Goal: Transaction & Acquisition: Purchase product/service

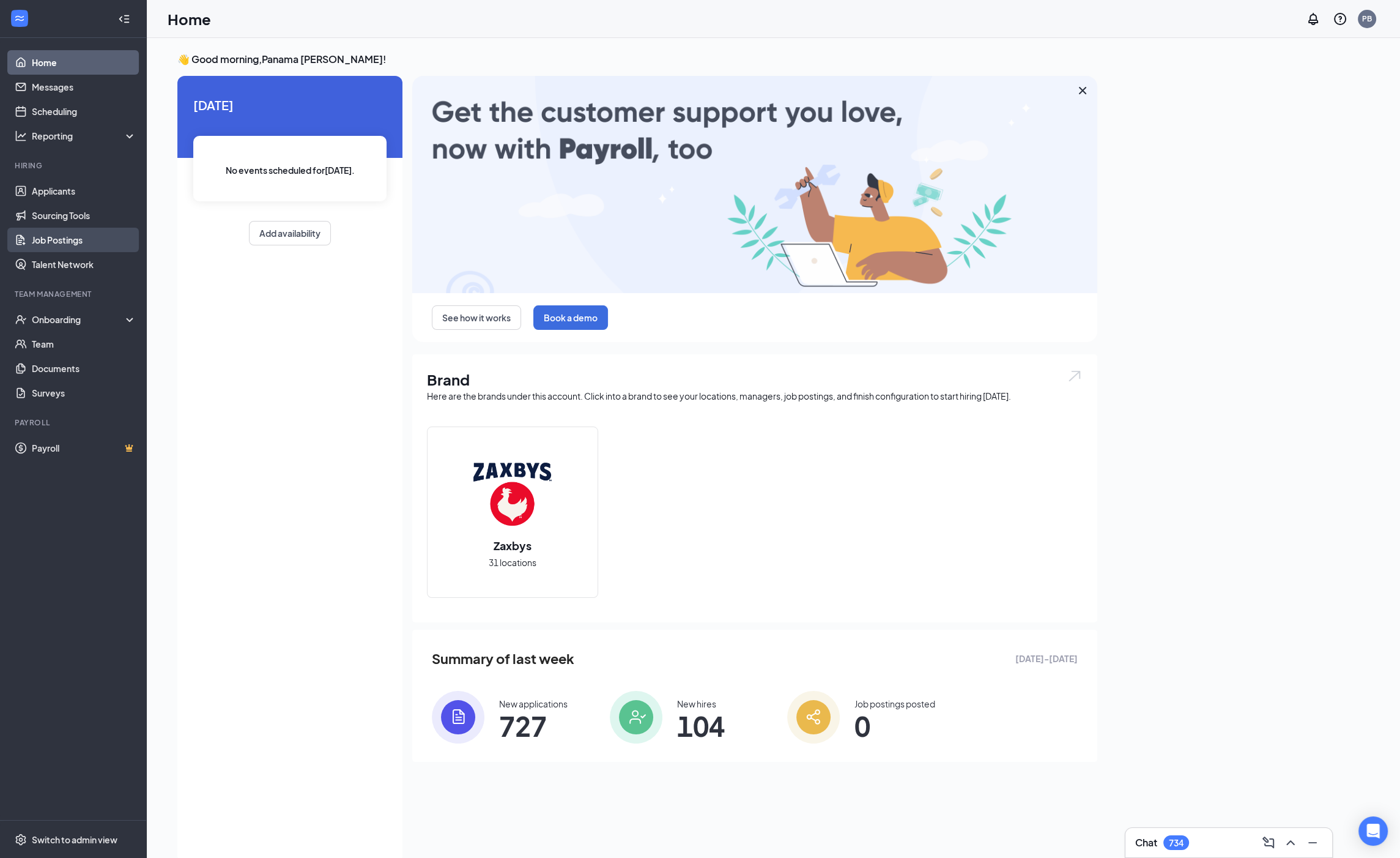
click at [80, 240] on link "Job Postings" at bounding box center [84, 240] width 105 height 24
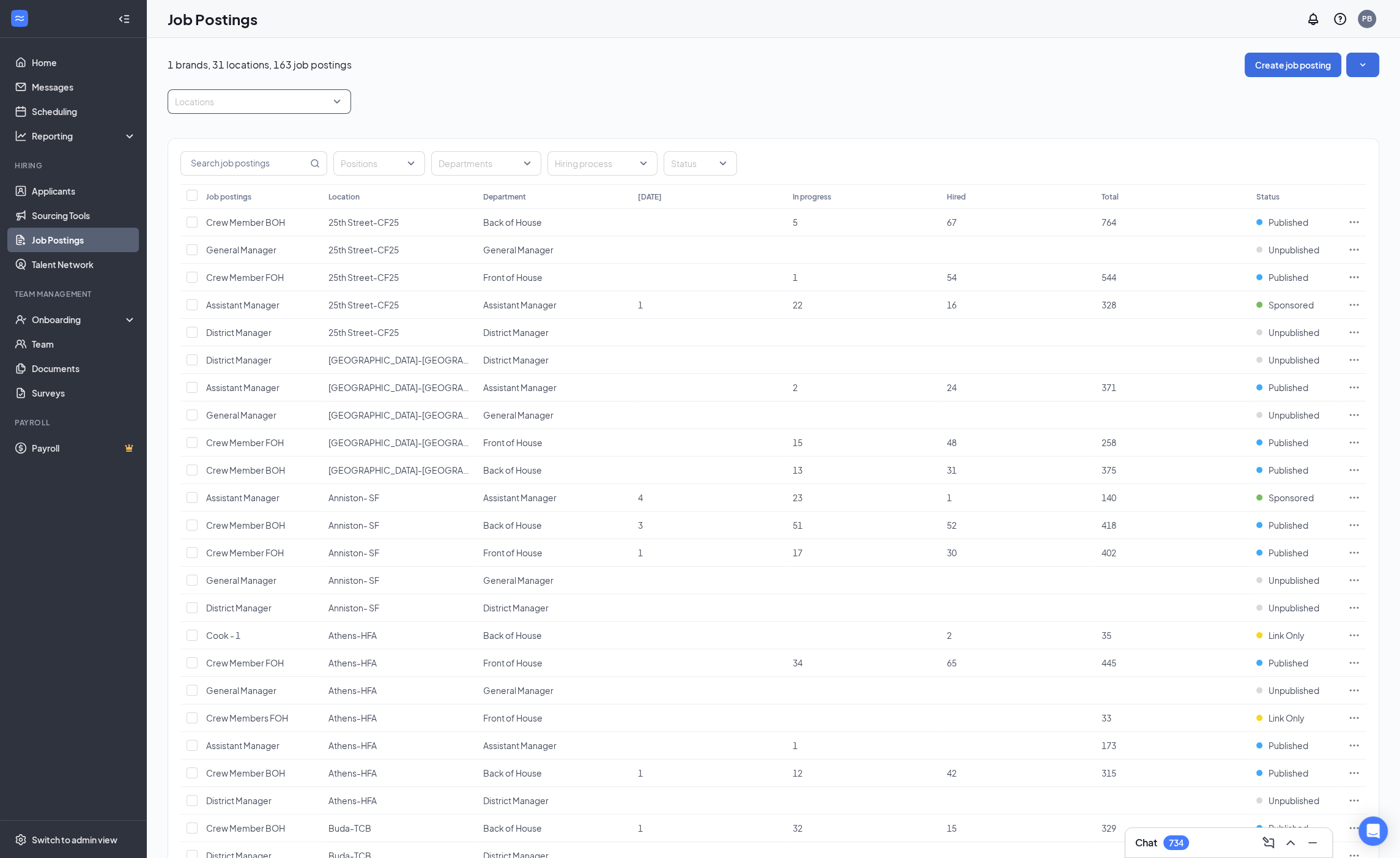
click at [339, 104] on div "Locations" at bounding box center [259, 102] width 183 height 24
type input "gray"
click at [230, 140] on div "Gray-GFI" at bounding box center [214, 135] width 39 height 13
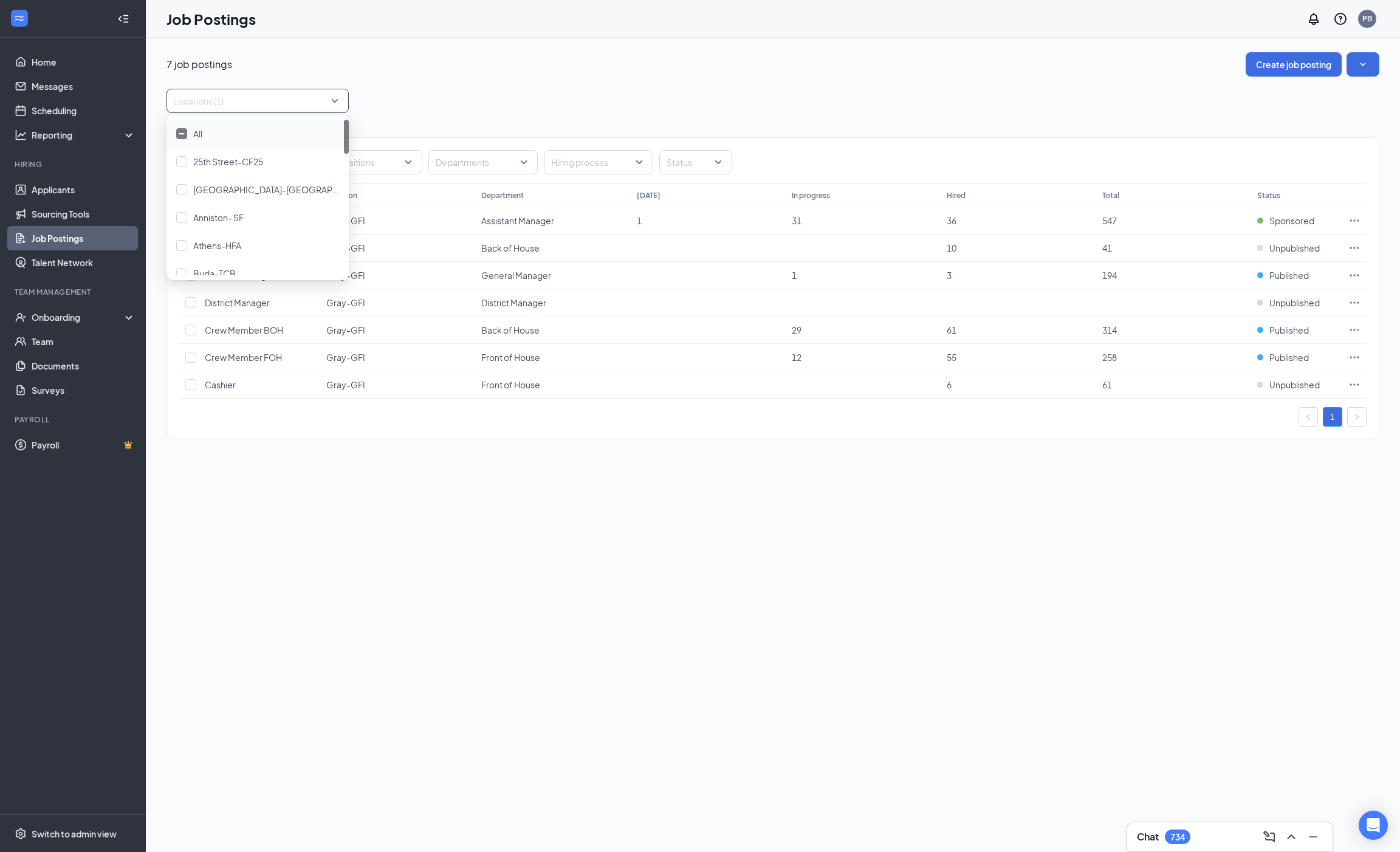
click at [216, 108] on div at bounding box center [252, 100] width 164 height 20
type input "gr"
click at [446, 93] on div "Locations (1)" at bounding box center [773, 101] width 1213 height 24
click at [1357, 328] on icon "Ellipses" at bounding box center [1354, 330] width 12 height 12
click at [1081, 468] on div "7 job postings Create job posting Locations (1) Positions Departments Hiring pr…" at bounding box center [773, 445] width 1254 height 815
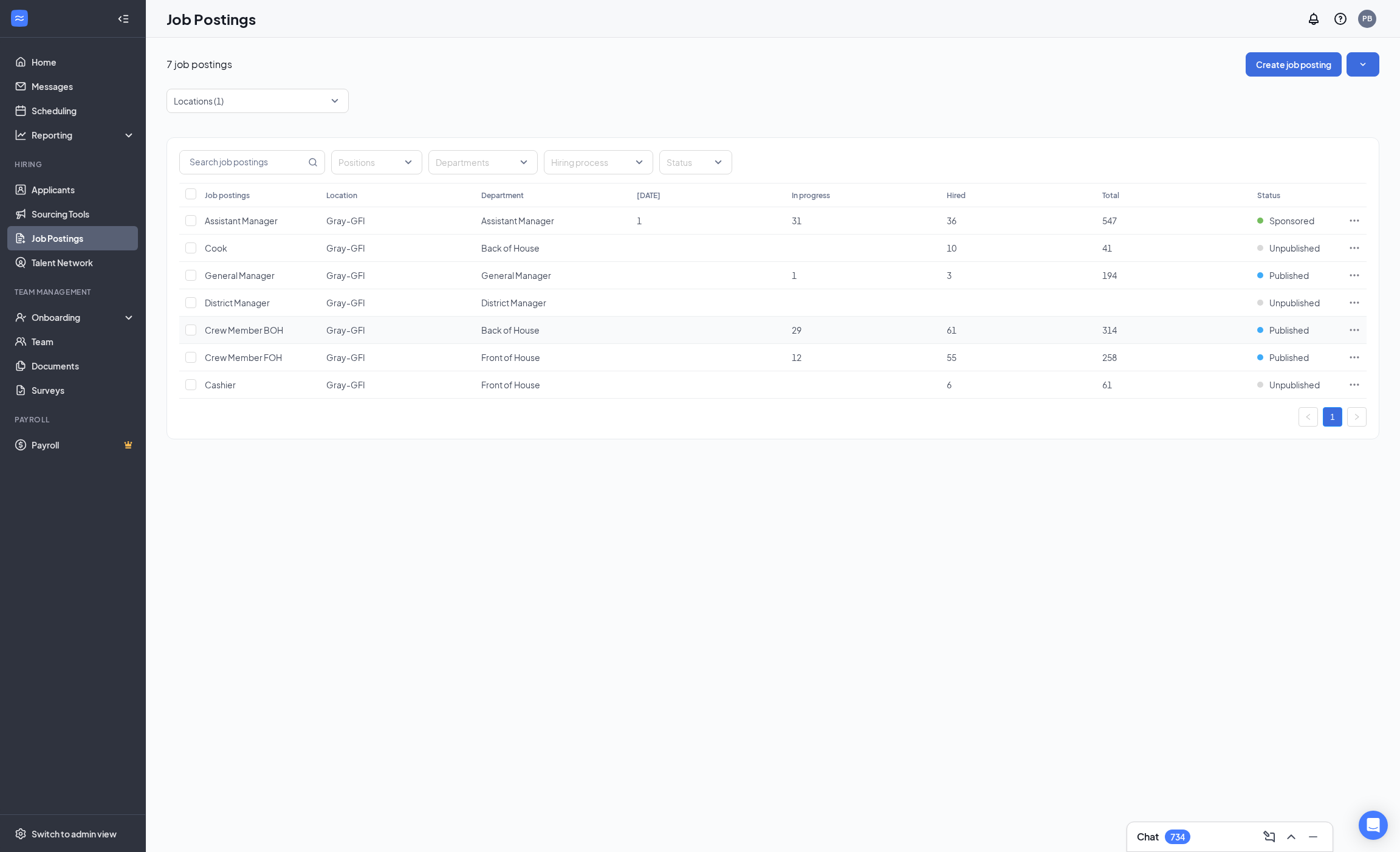
click at [1361, 329] on td at bounding box center [1354, 330] width 24 height 27
click at [1357, 327] on icon "Ellipses" at bounding box center [1354, 330] width 12 height 12
click at [1225, 388] on span "View sourcing tools Get more applicants with these quick and easy sourcing tool…" at bounding box center [1269, 392] width 163 height 36
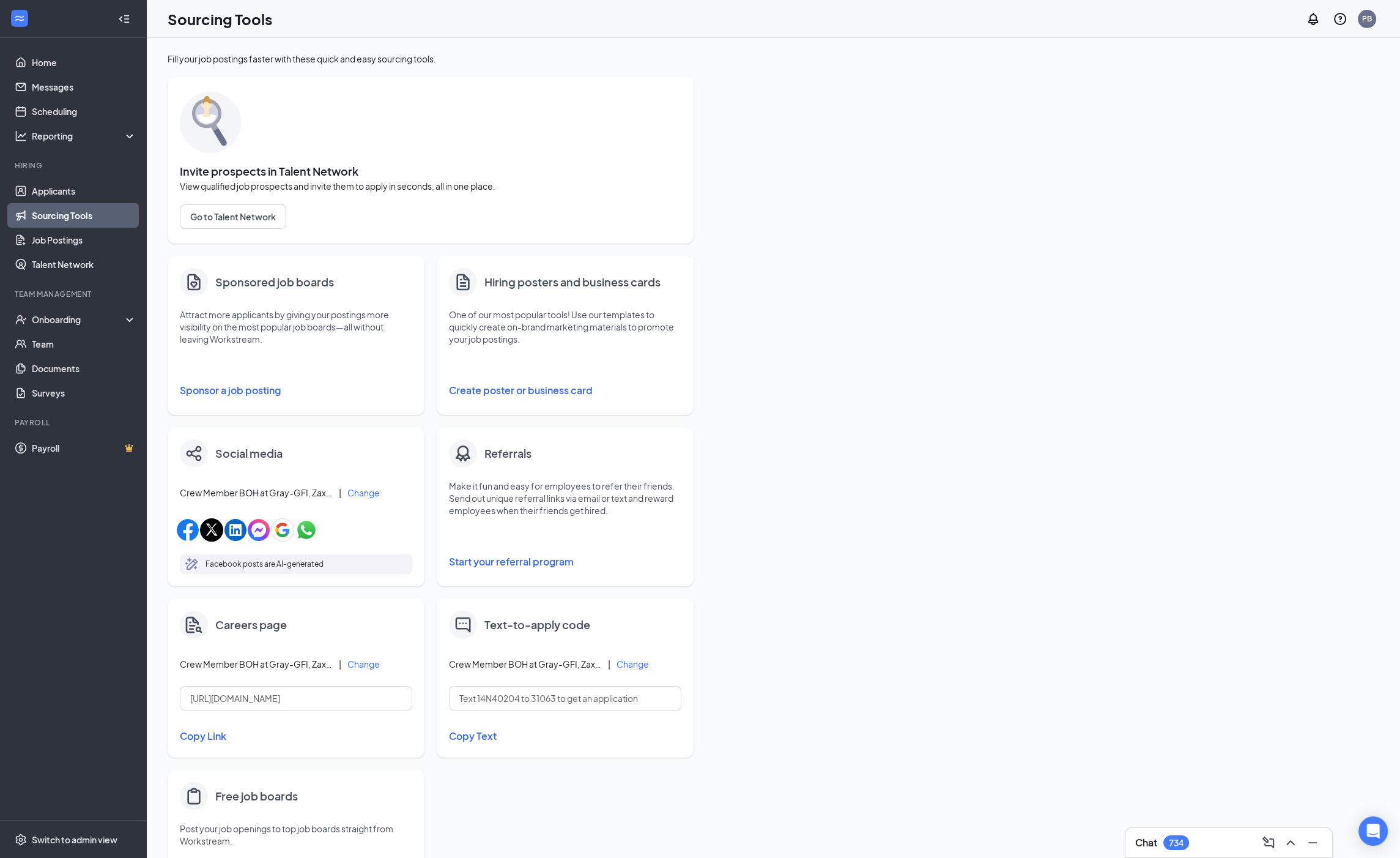
click at [250, 402] on button "Sponsor a job posting" at bounding box center [296, 390] width 233 height 24
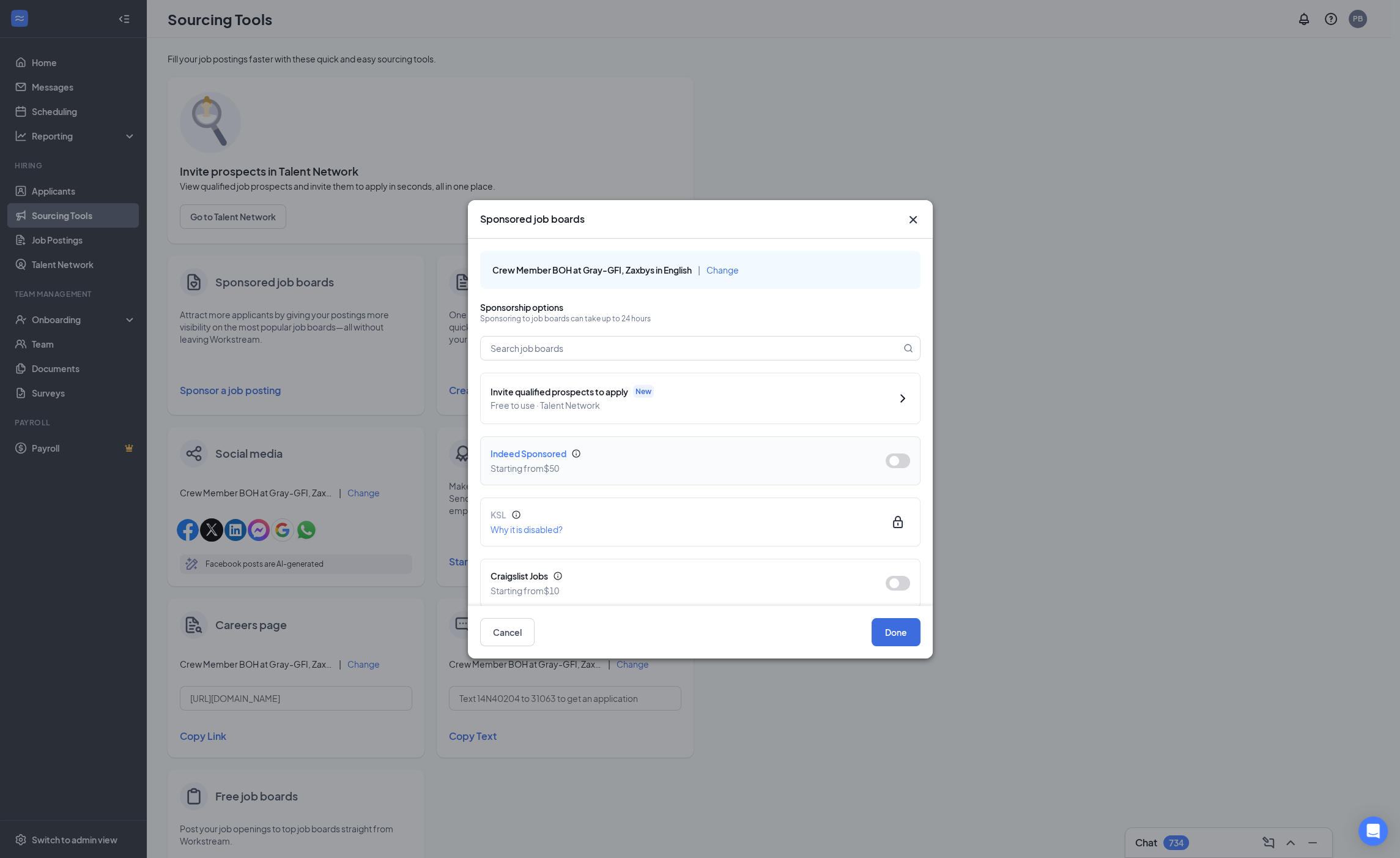
click at [888, 455] on button "button" at bounding box center [898, 461] width 24 height 15
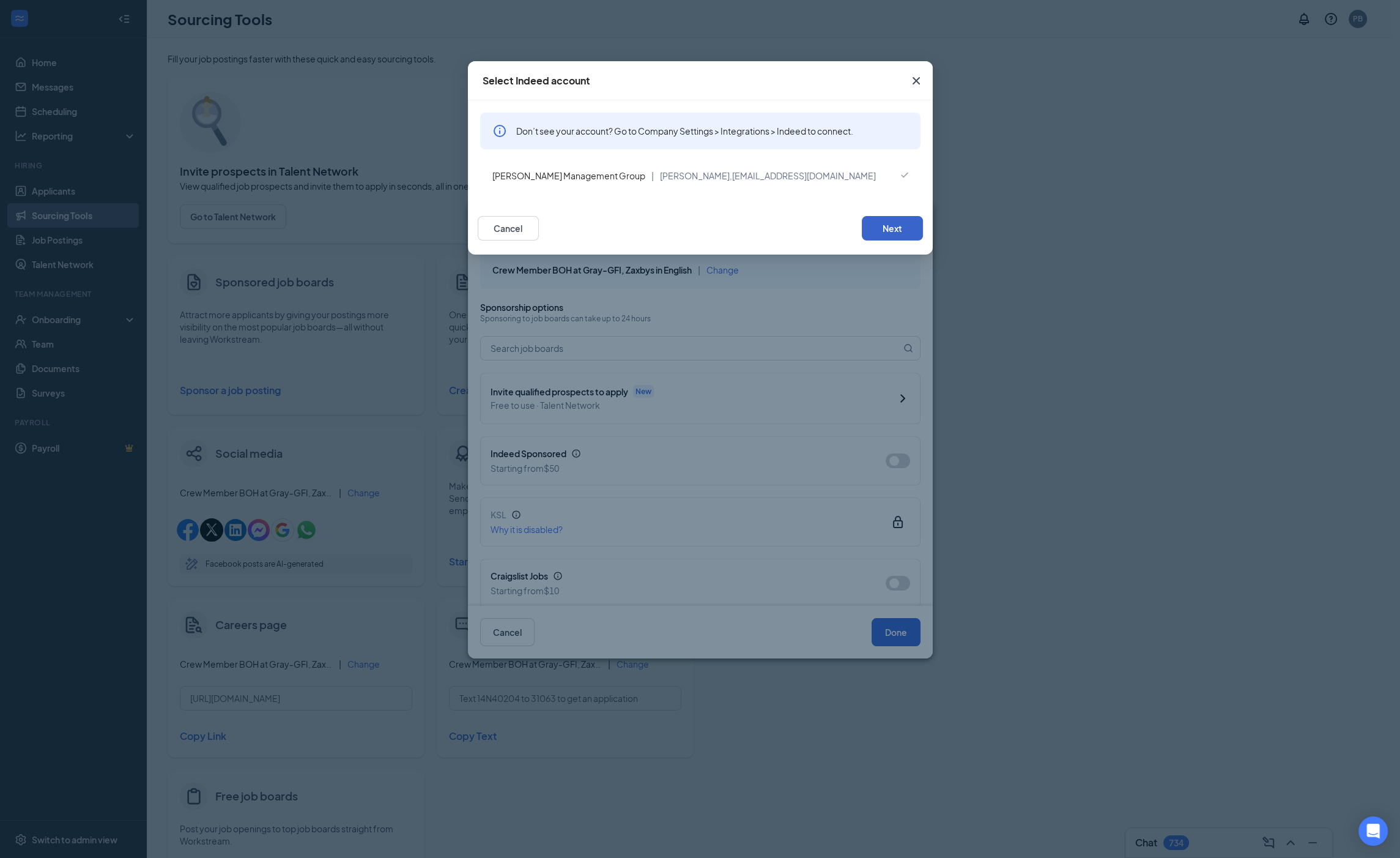
click at [898, 230] on button "Next" at bounding box center [892, 228] width 61 height 24
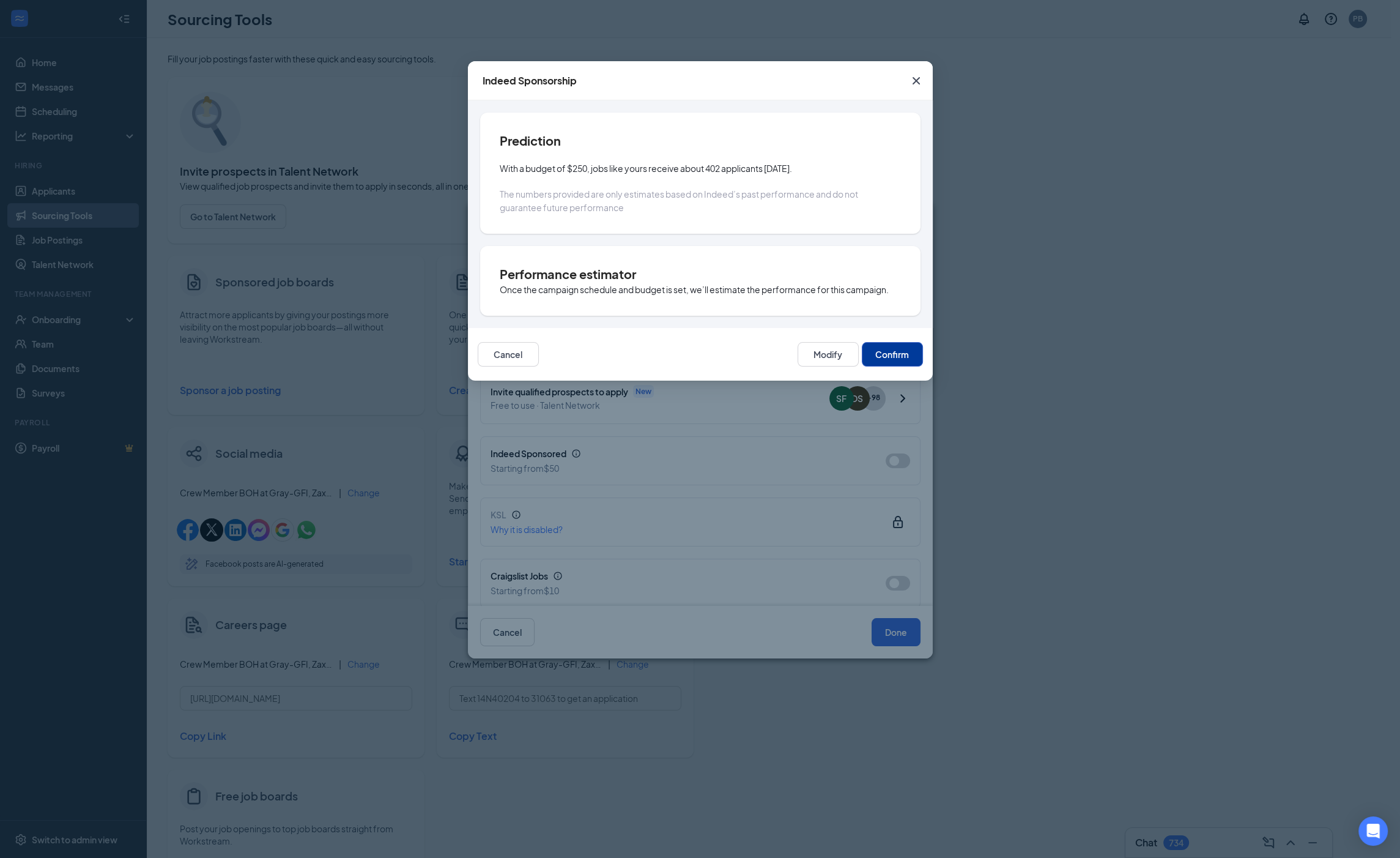
click at [888, 353] on button "Confirm" at bounding box center [892, 355] width 61 height 24
type input "[DATE]"
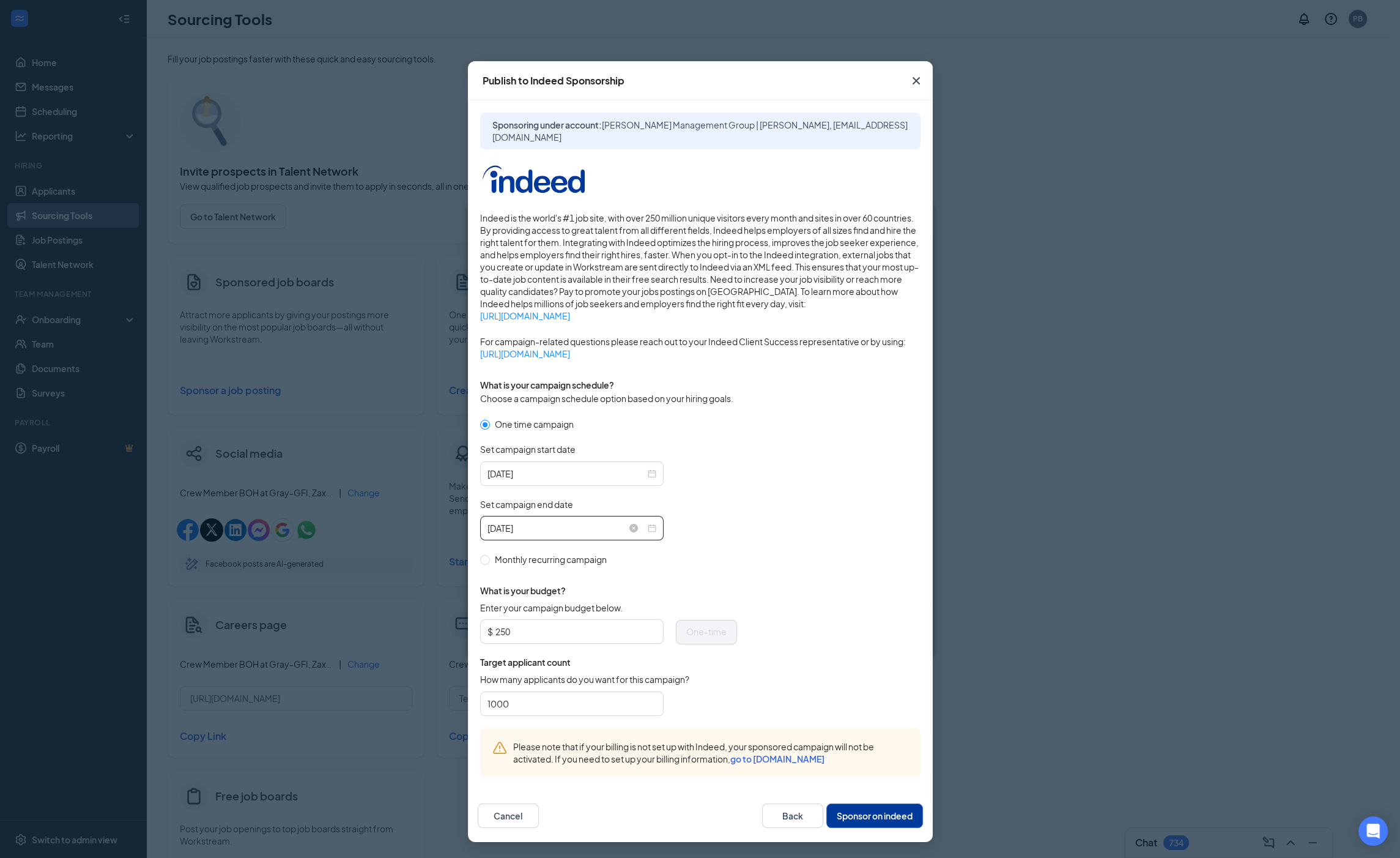
scroll to position [98, 0]
click at [531, 633] on input "250" at bounding box center [576, 632] width 161 height 19
type input "2"
type input "150"
click at [800, 573] on form "One time campaign Set campaign start date [DATE] Set campaign end date [DATE] M…" at bounding box center [700, 573] width 440 height 311
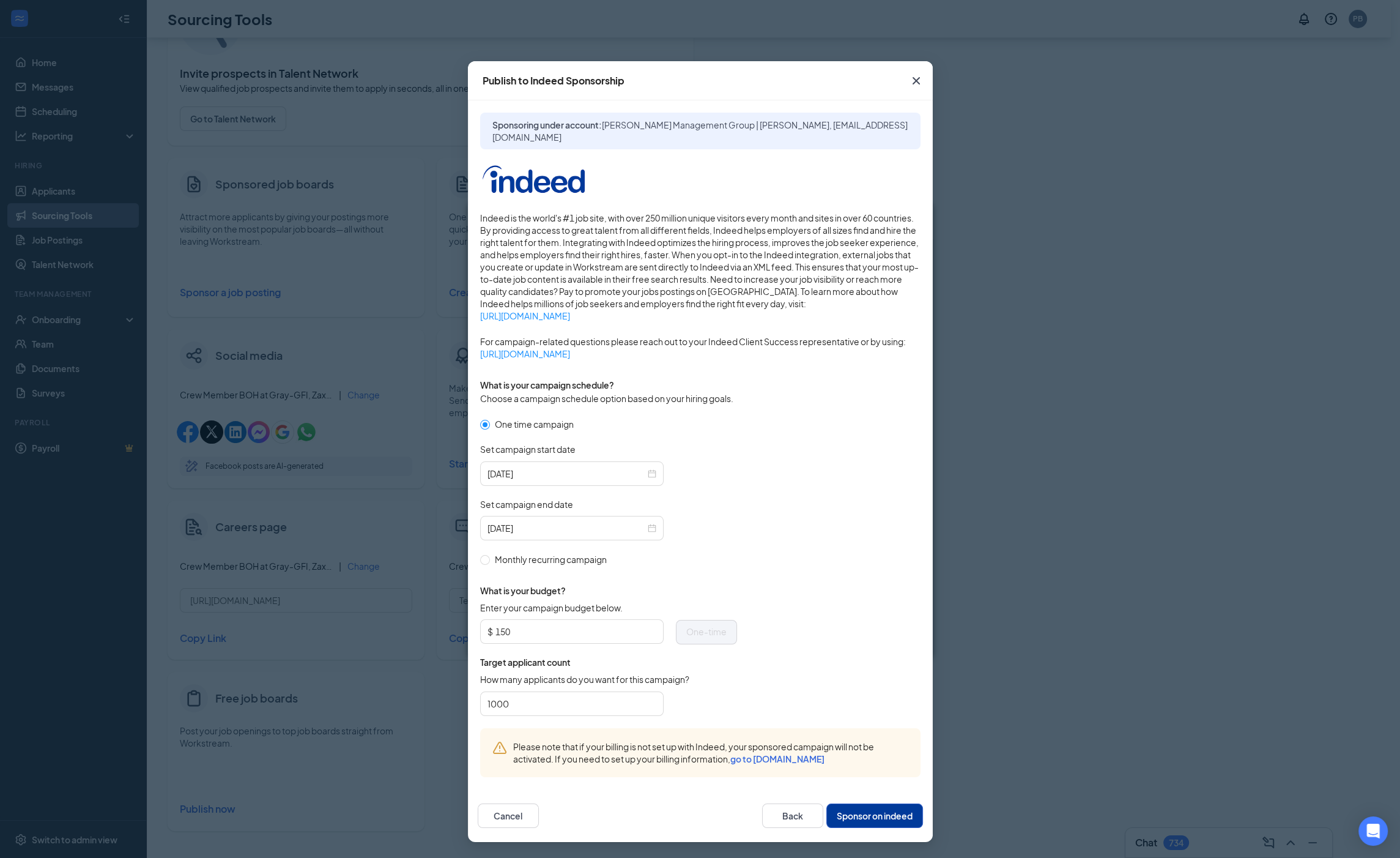
click at [880, 808] on button "Sponsor on indeed" at bounding box center [874, 816] width 96 height 24
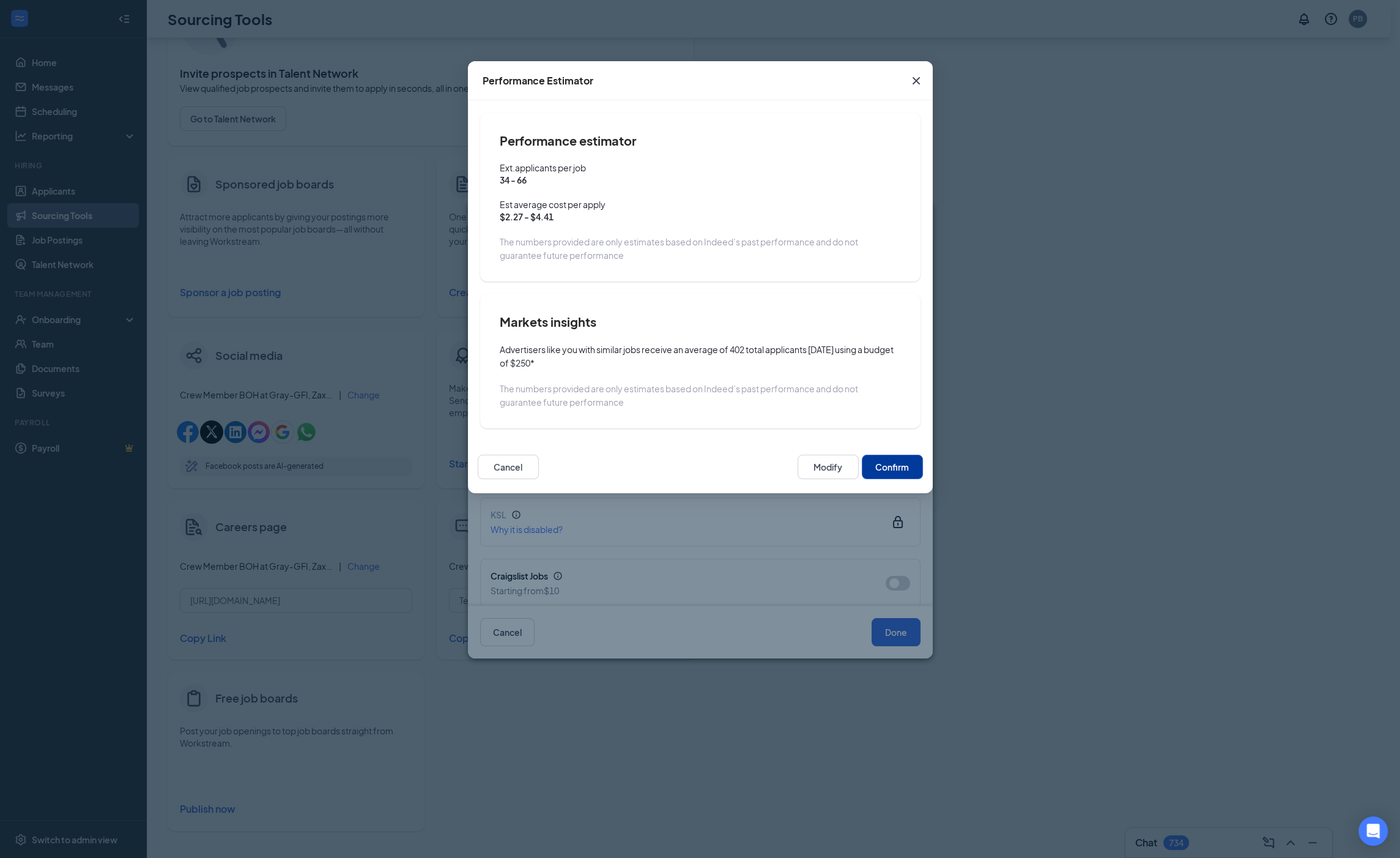
click at [894, 473] on button "Confirm" at bounding box center [892, 467] width 61 height 24
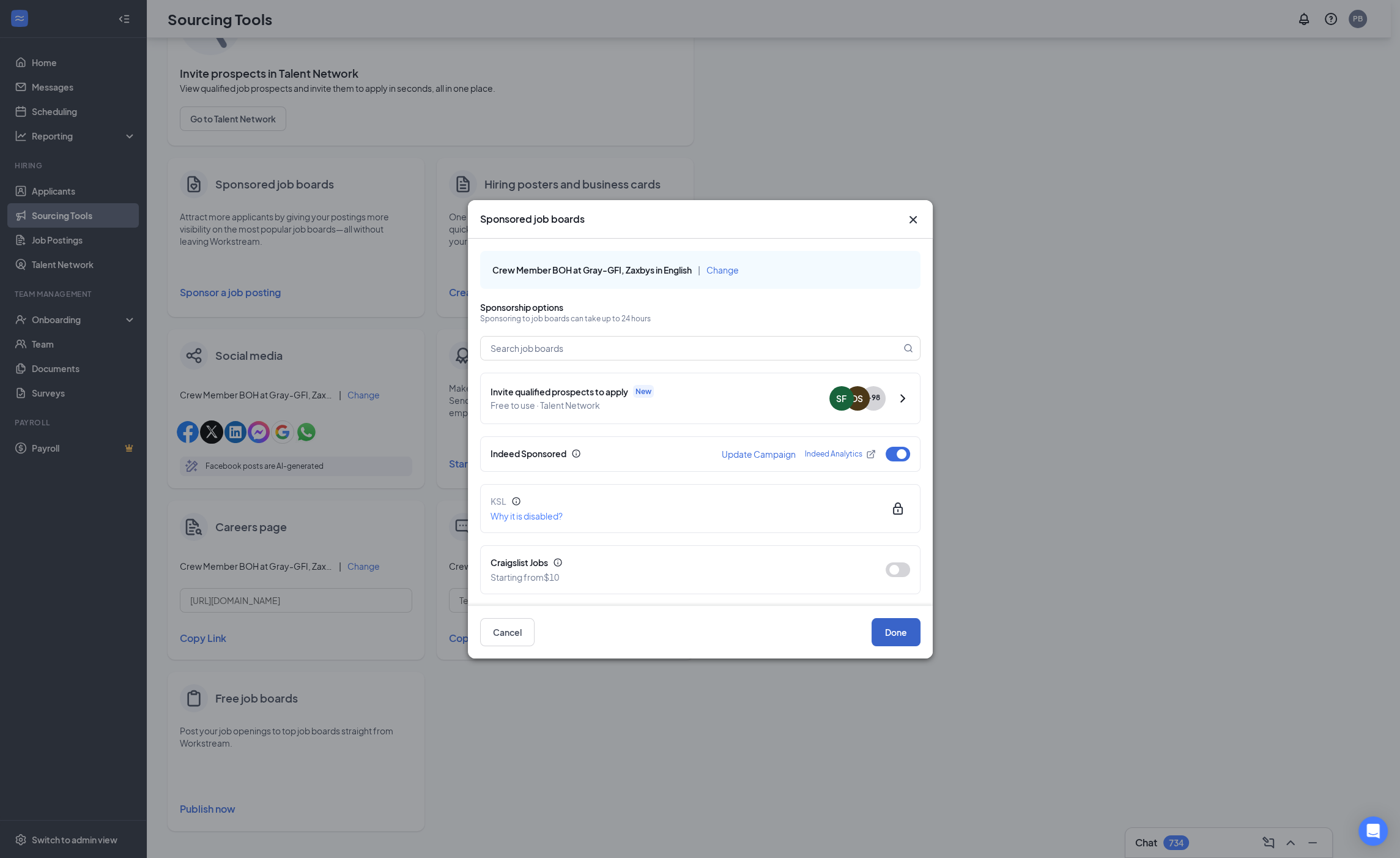
click at [894, 636] on button "Done" at bounding box center [896, 633] width 49 height 28
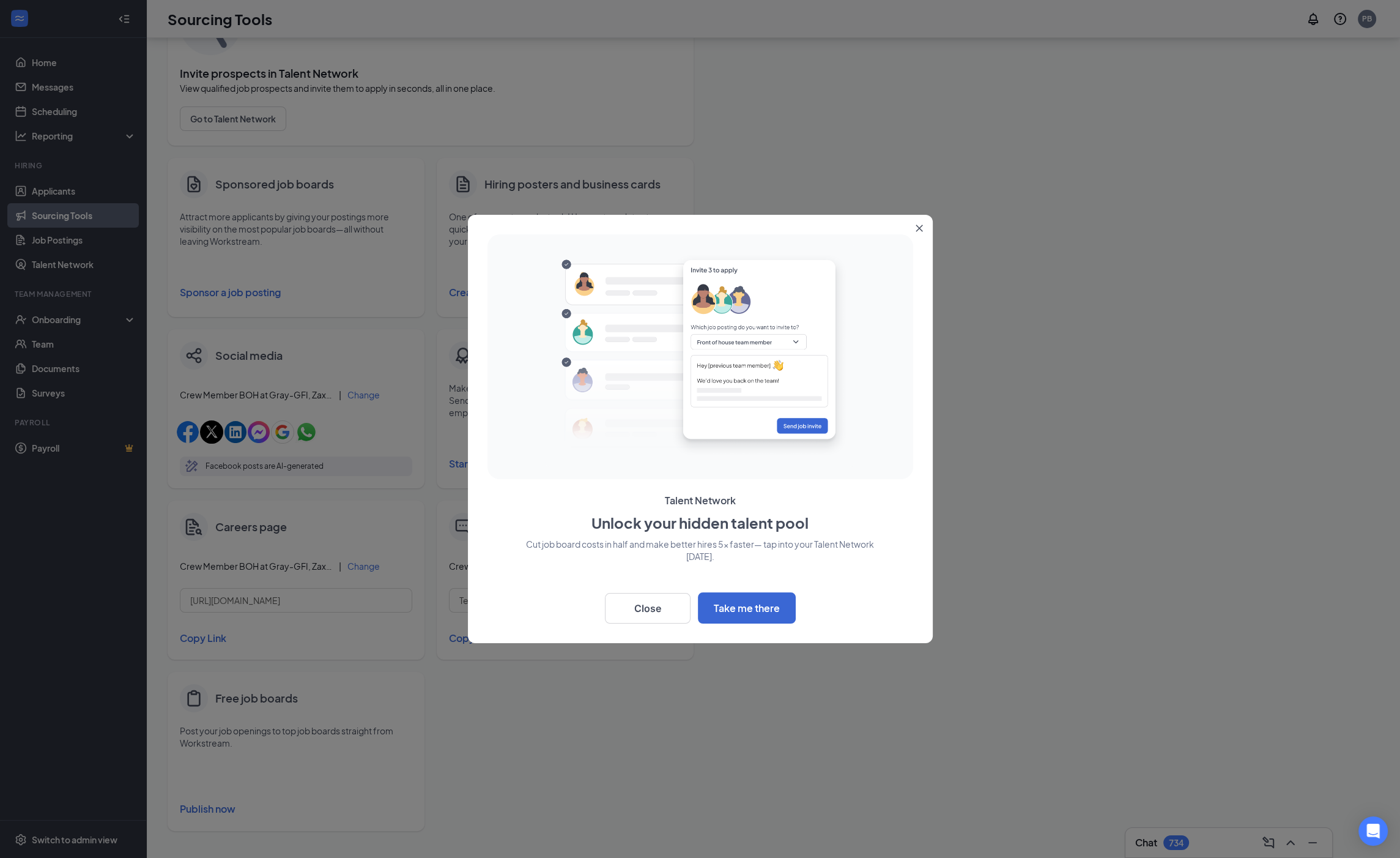
click at [237, 292] on div at bounding box center [700, 429] width 1400 height 858
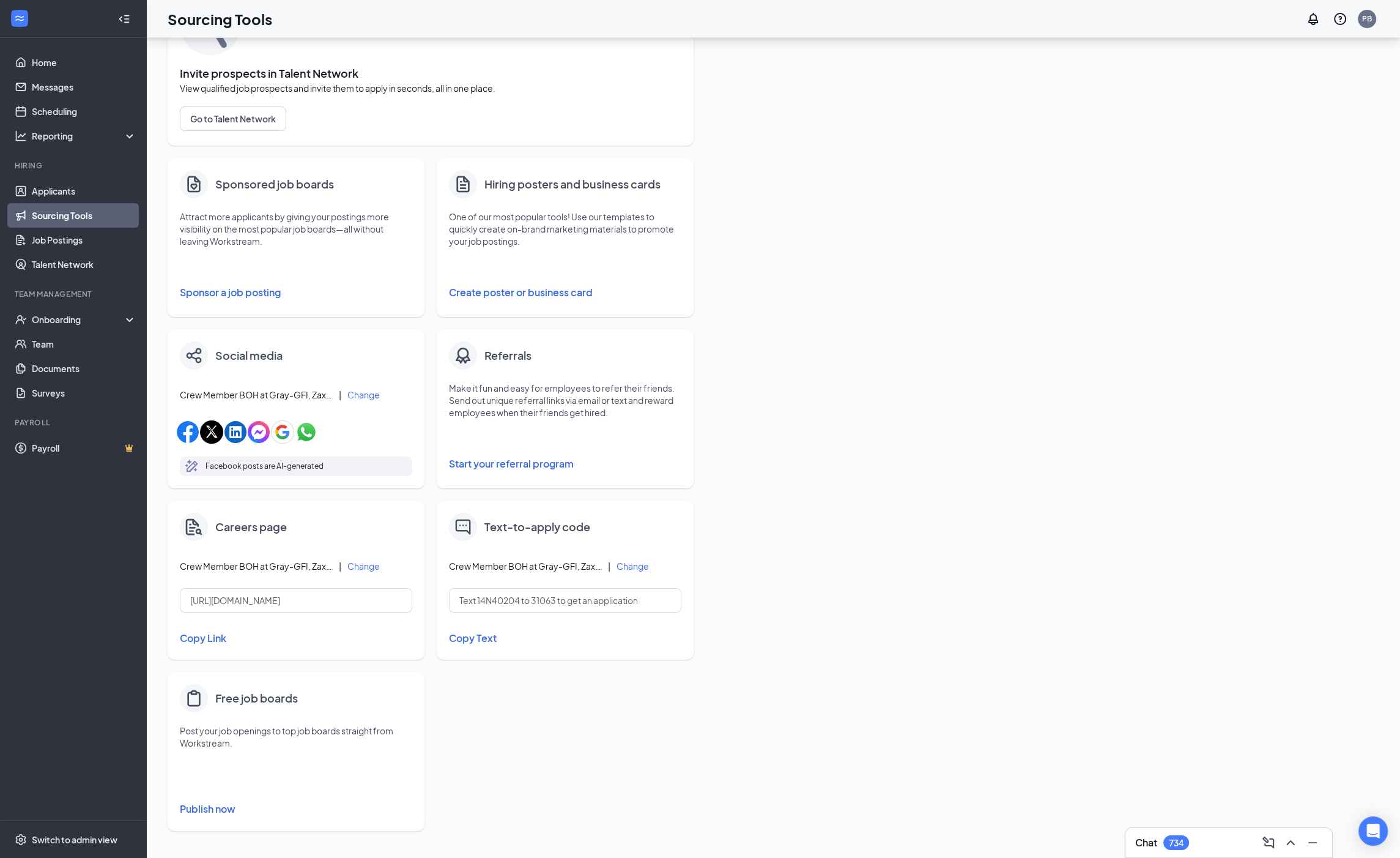
click at [248, 295] on button "Sponsor a job posting" at bounding box center [296, 293] width 233 height 24
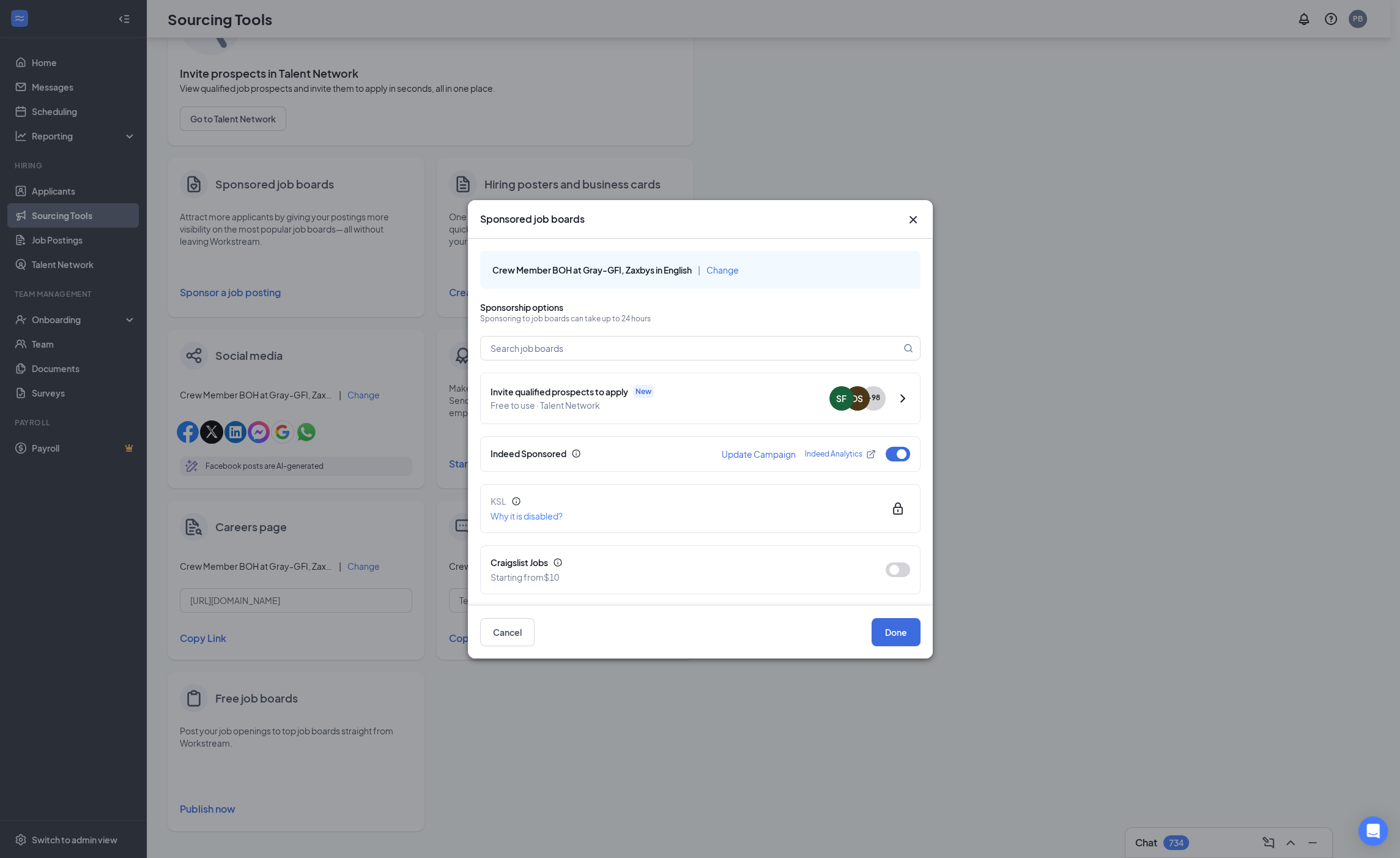
click at [726, 265] on span "Change" at bounding box center [723, 270] width 33 height 11
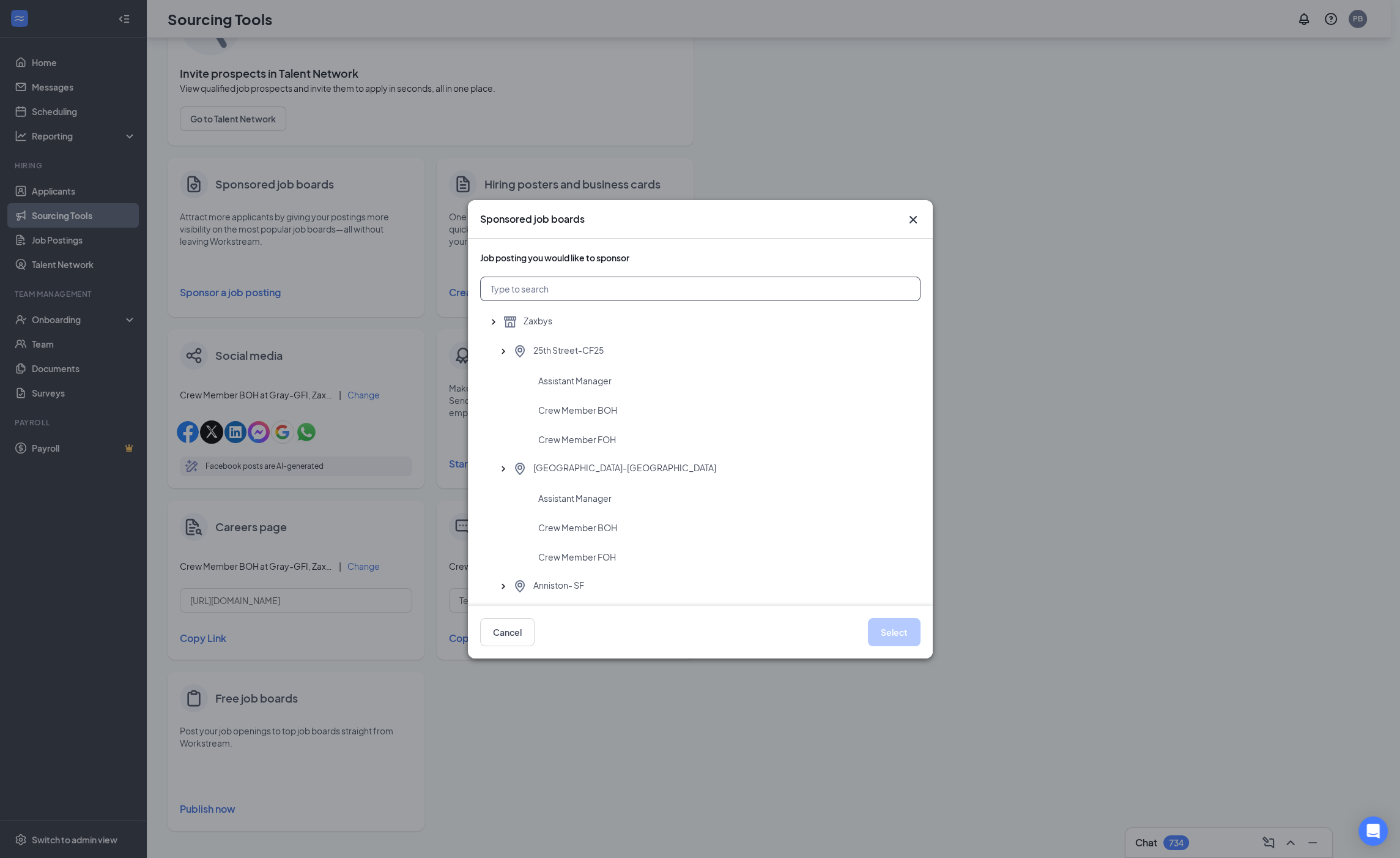
click at [594, 289] on input "text" at bounding box center [700, 289] width 440 height 24
type input "gray"
click at [594, 434] on span "Crew Member FOH" at bounding box center [577, 439] width 78 height 12
click at [896, 637] on button "Select" at bounding box center [894, 633] width 52 height 28
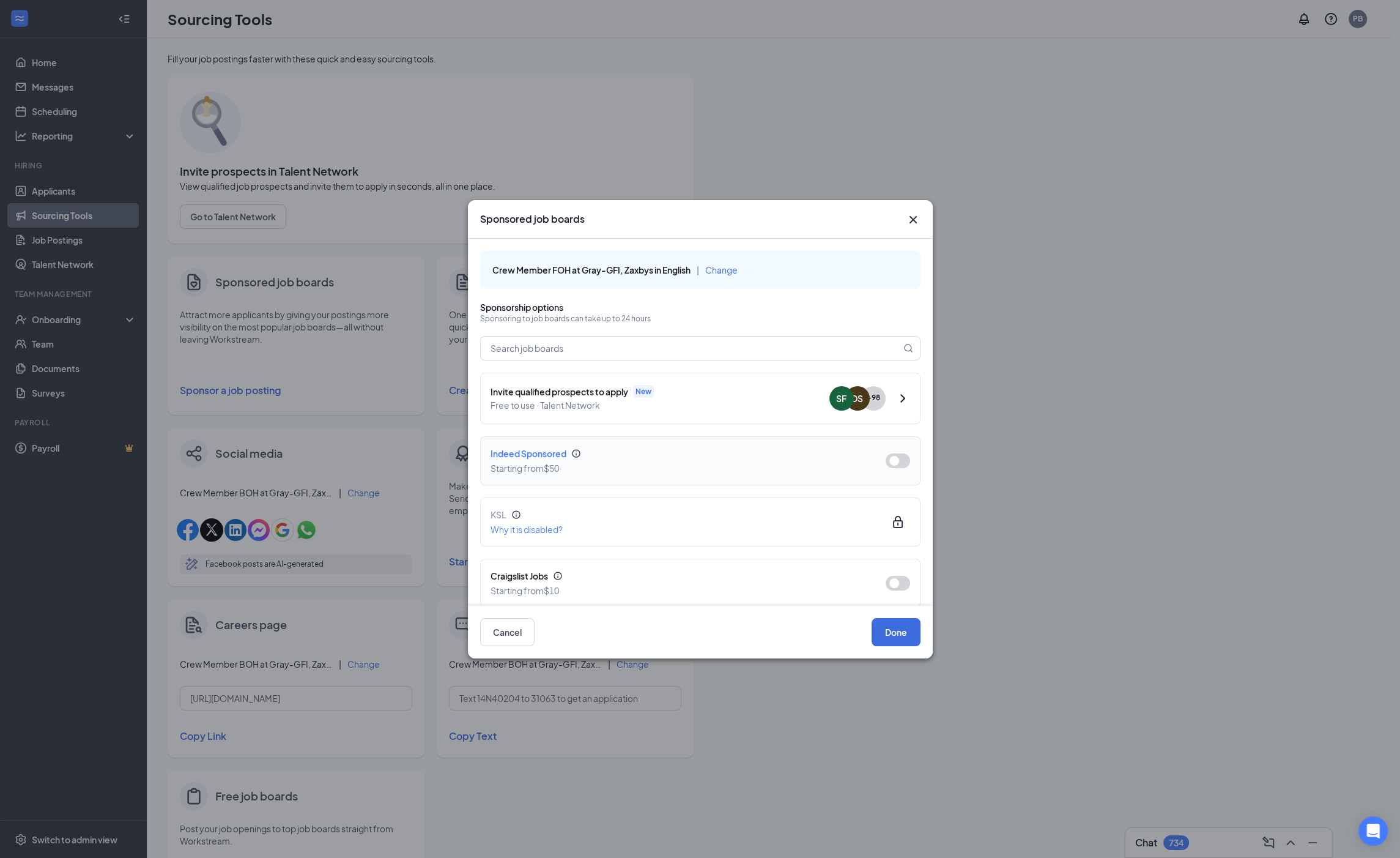
click at [890, 463] on button "button" at bounding box center [898, 461] width 24 height 15
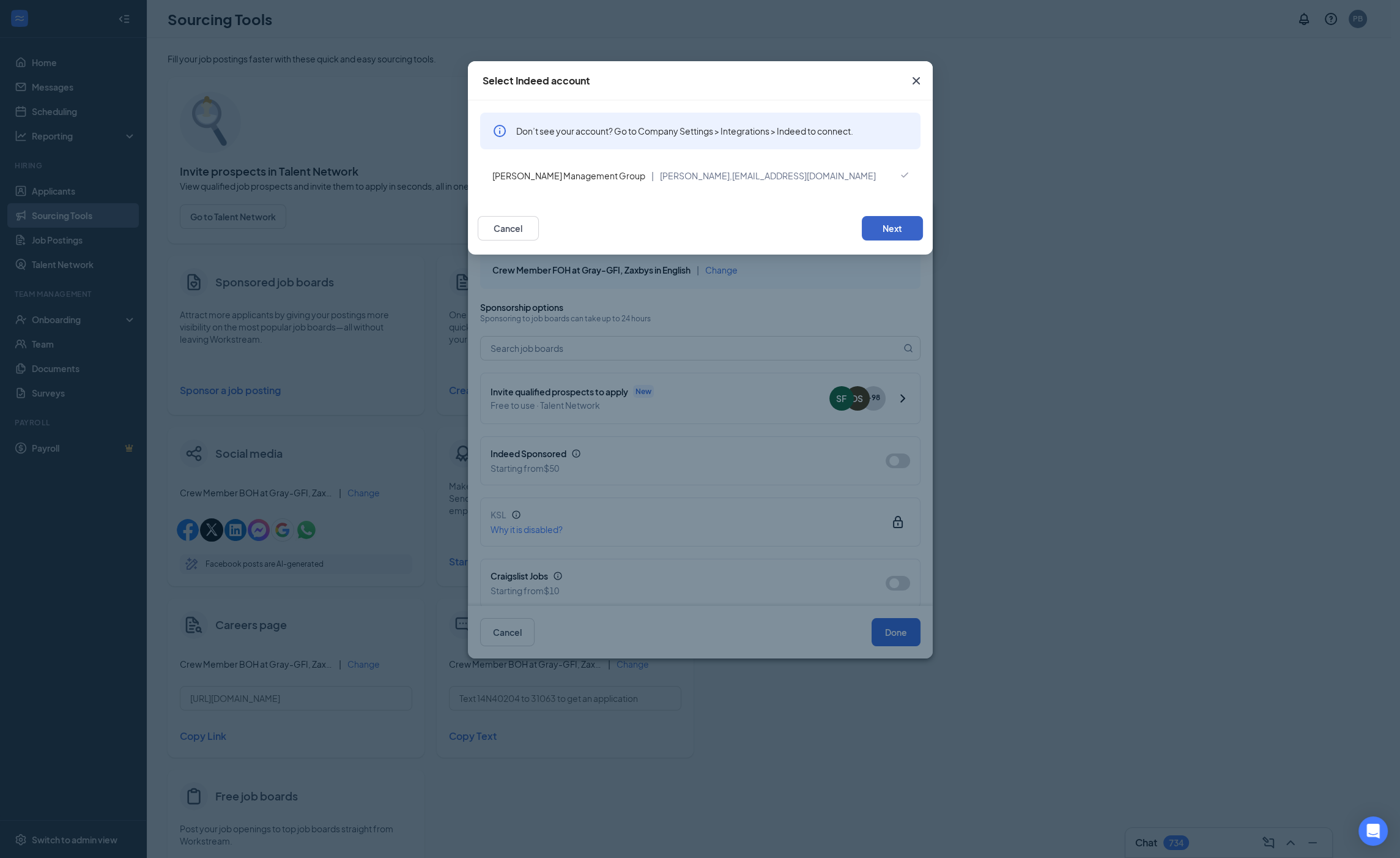
click at [882, 219] on button "Next" at bounding box center [892, 228] width 61 height 24
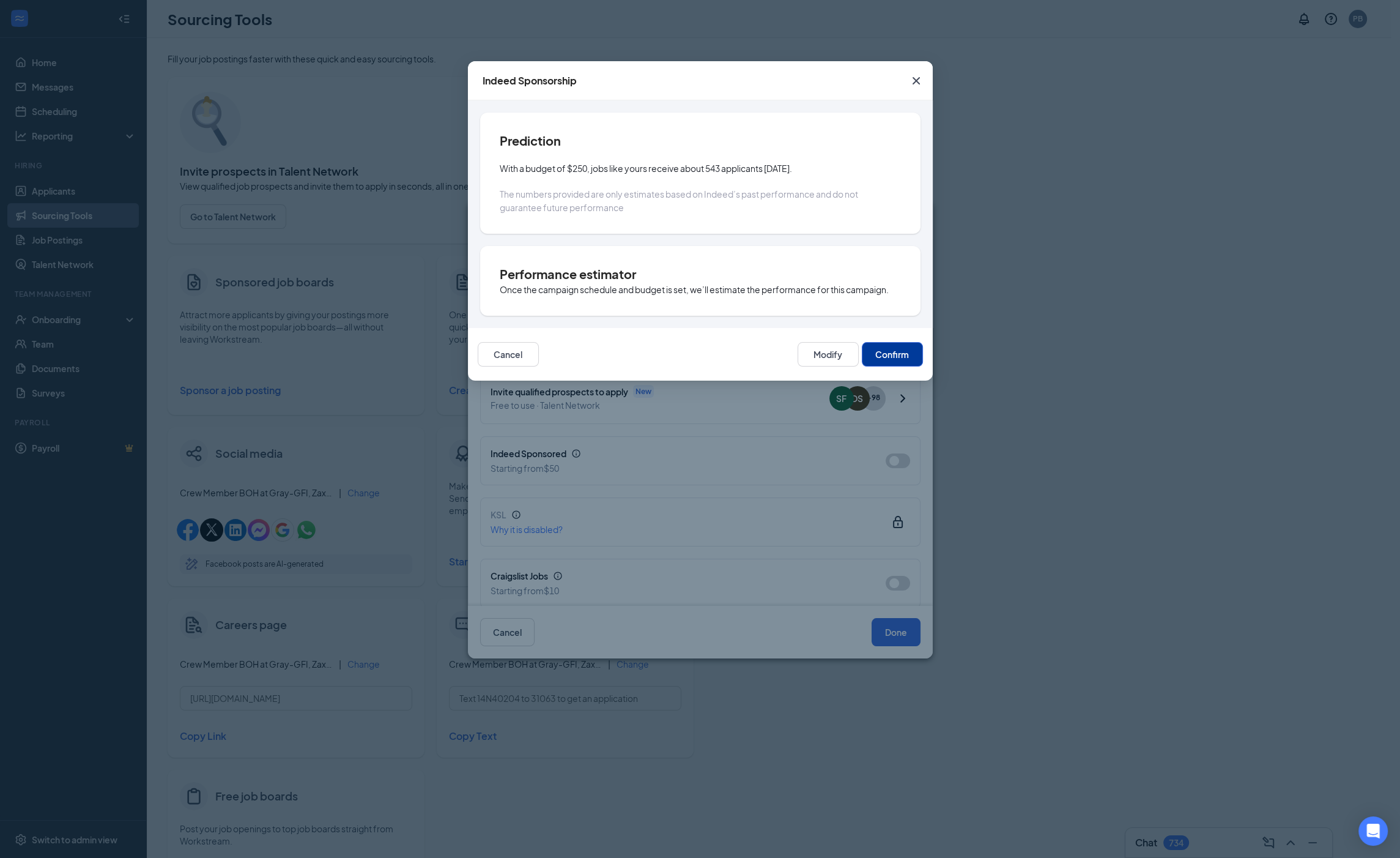
click at [738, 188] on span "The numbers provided are only estimates based on Indeed’s past performance and …" at bounding box center [678, 200] width 358 height 24
click at [896, 353] on button "Confirm" at bounding box center [892, 355] width 61 height 24
type input "[DATE]"
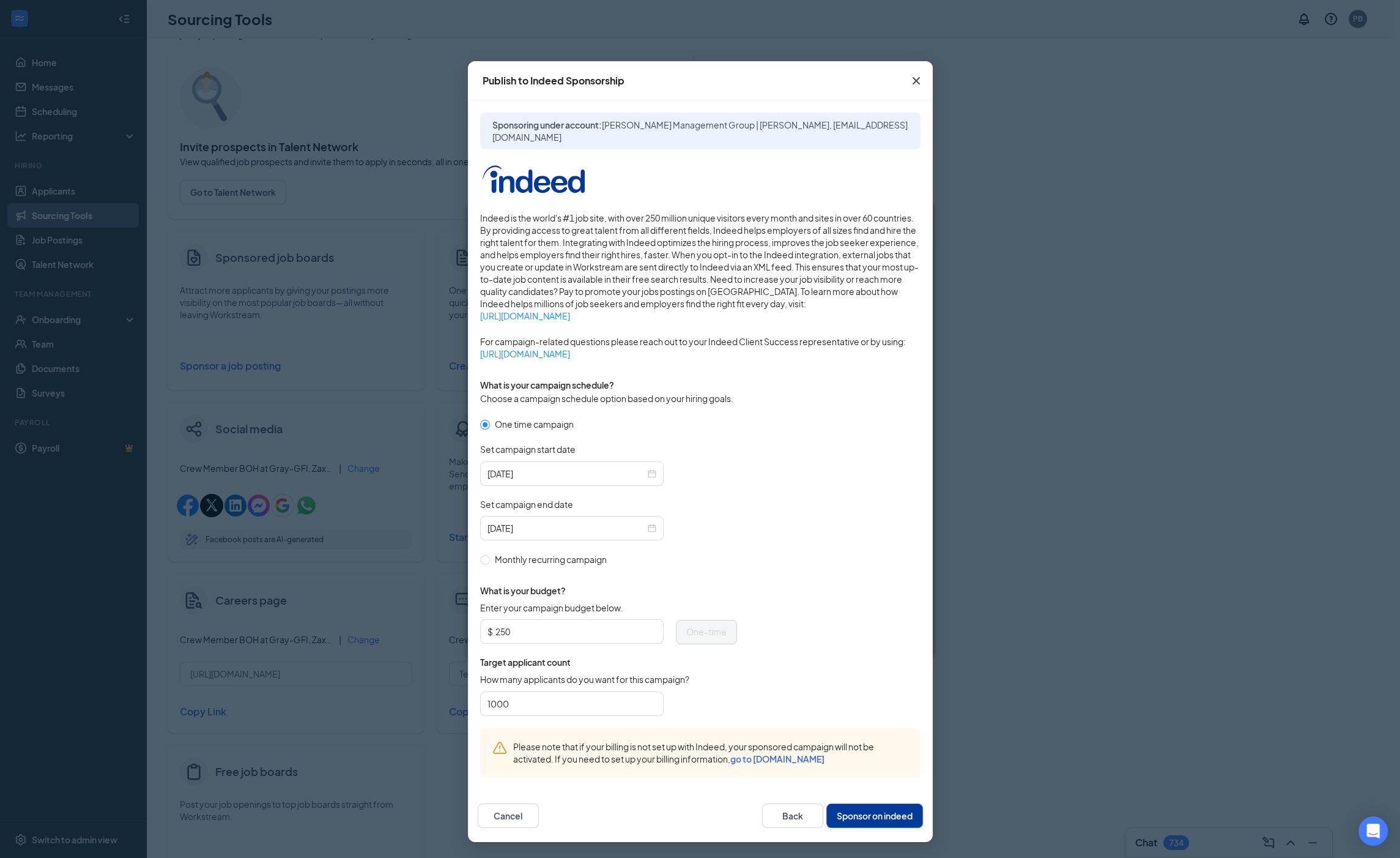
scroll to position [26, 0]
click at [498, 626] on input "250" at bounding box center [576, 632] width 161 height 19
type input "150"
click at [820, 579] on form "One time campaign Set campaign start date [DATE] Set campaign end date [DATE] M…" at bounding box center [700, 573] width 440 height 311
click at [868, 821] on button "Sponsor on indeed" at bounding box center [874, 816] width 96 height 24
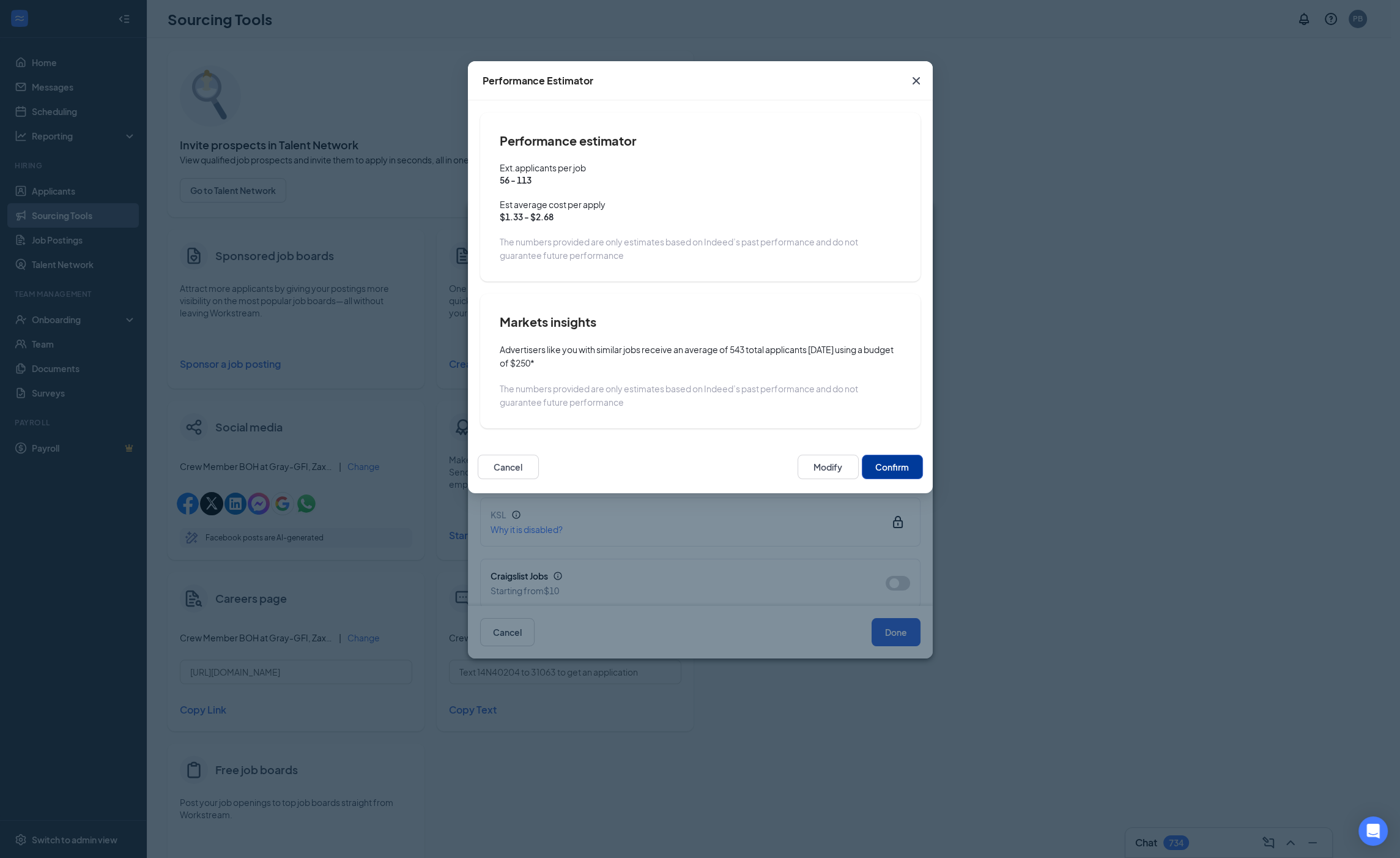
click at [890, 466] on button "Confirm" at bounding box center [892, 467] width 61 height 24
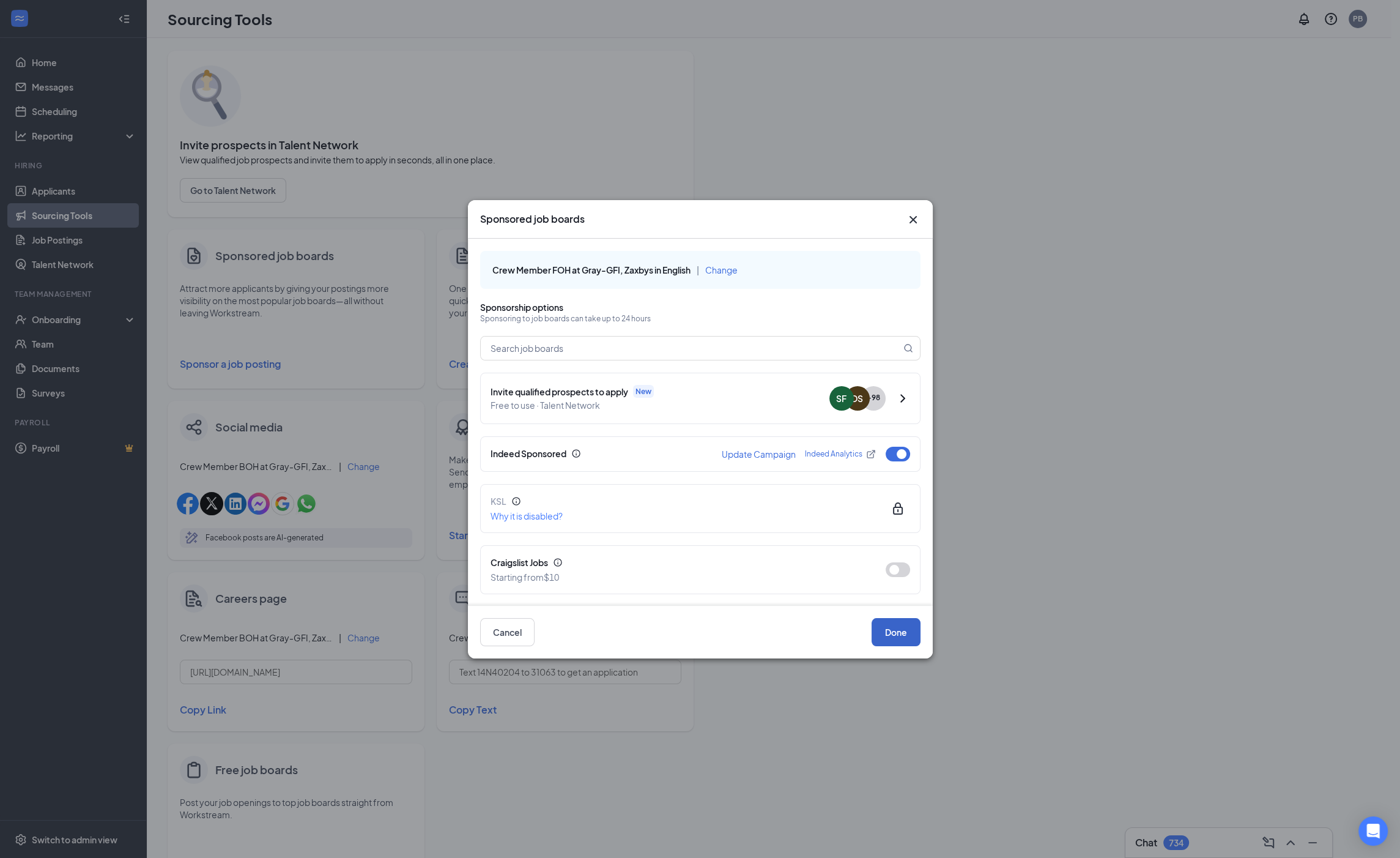
click at [894, 627] on button "Done" at bounding box center [896, 633] width 49 height 28
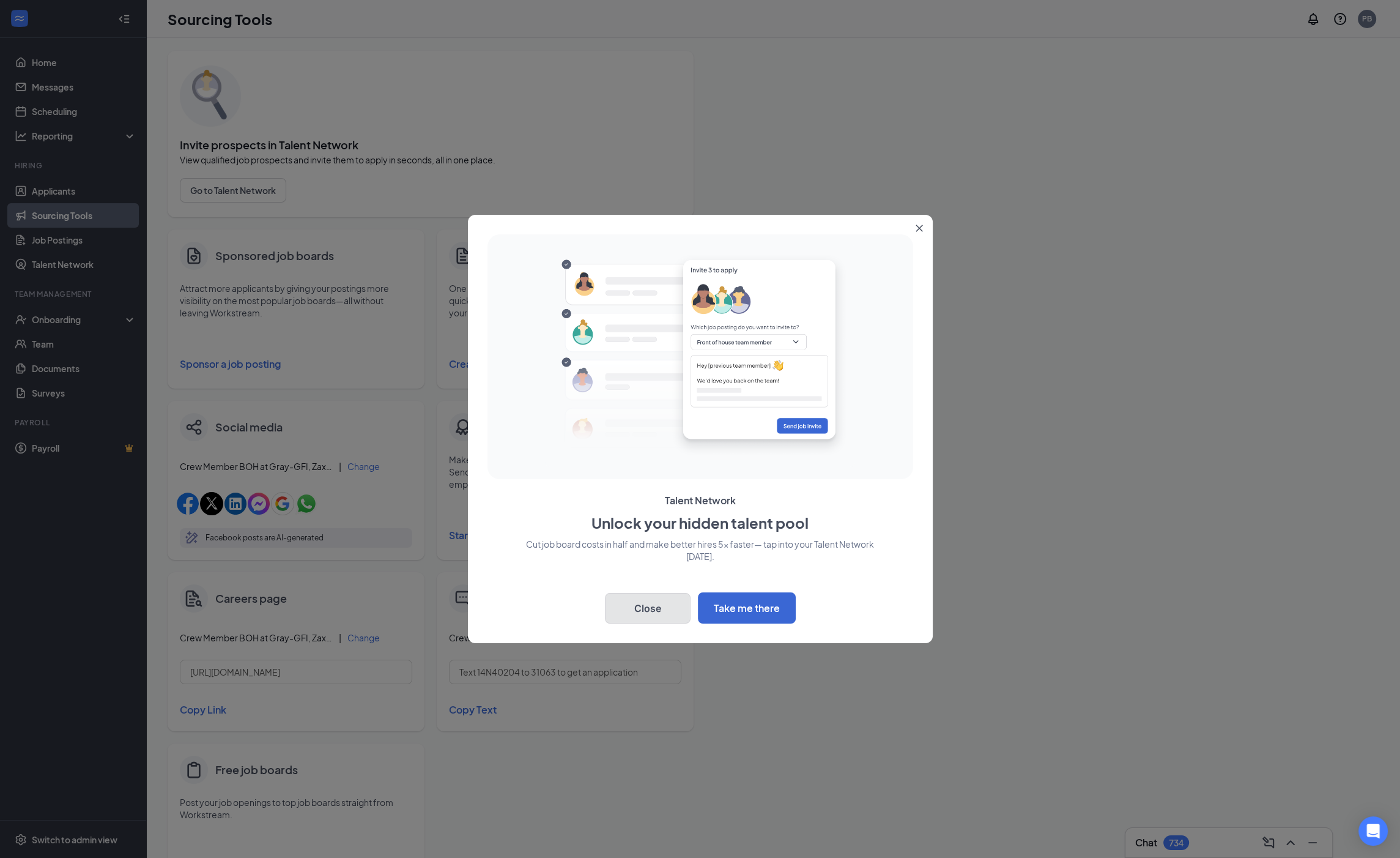
click at [658, 610] on button "Close" at bounding box center [648, 608] width 86 height 31
